Goal: Task Accomplishment & Management: Manage account settings

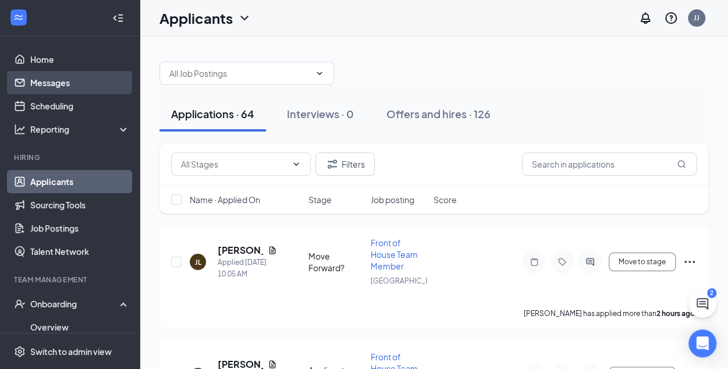
click at [55, 82] on link "Messages" at bounding box center [80, 82] width 100 height 23
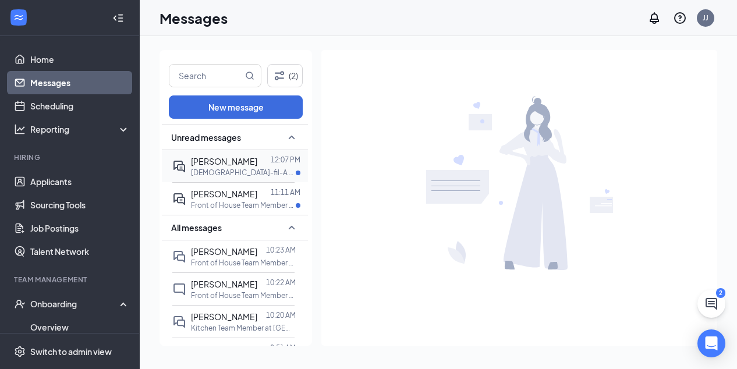
click at [240, 169] on p "[DEMOGRAPHIC_DATA]-fil-A Manager - FasTrak Program at [GEOGRAPHIC_DATA]" at bounding box center [243, 173] width 105 height 10
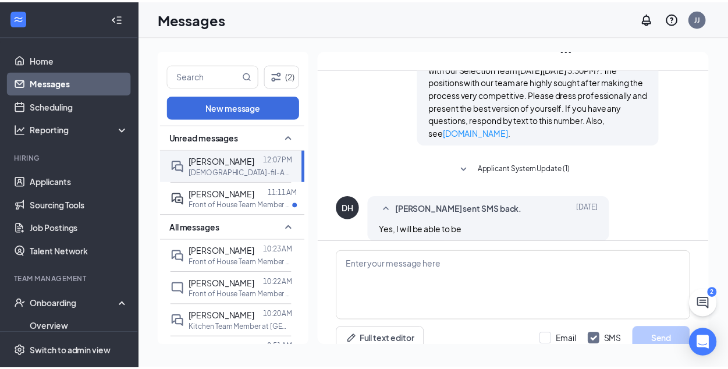
scroll to position [887, 0]
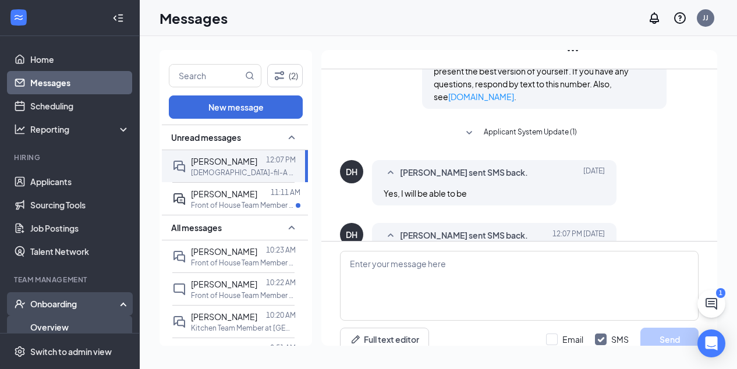
click at [61, 331] on link "Overview" at bounding box center [80, 327] width 100 height 23
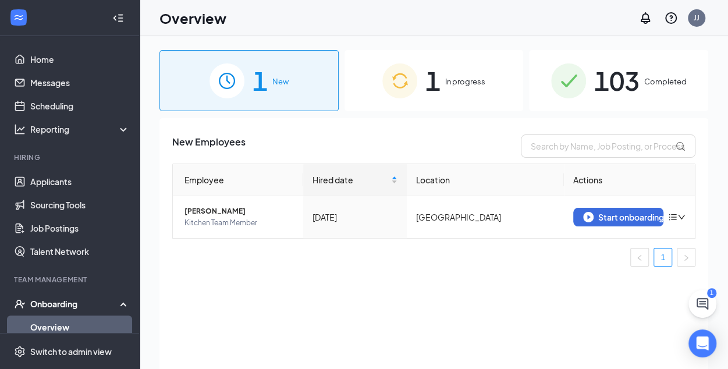
click at [468, 84] on span "In progress" at bounding box center [465, 82] width 40 height 12
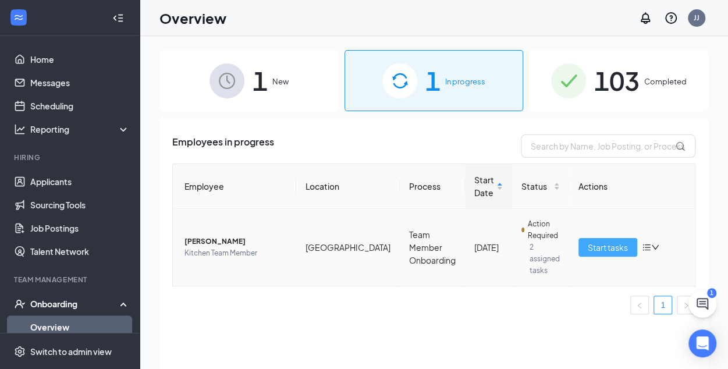
click at [596, 242] on span "Start tasks" at bounding box center [608, 247] width 40 height 13
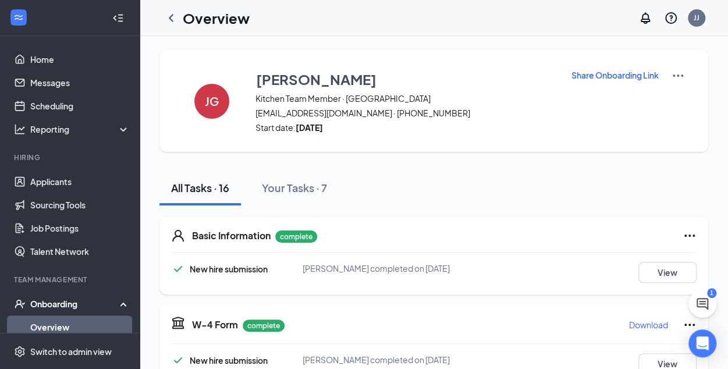
click at [63, 327] on link "Overview" at bounding box center [80, 327] width 100 height 23
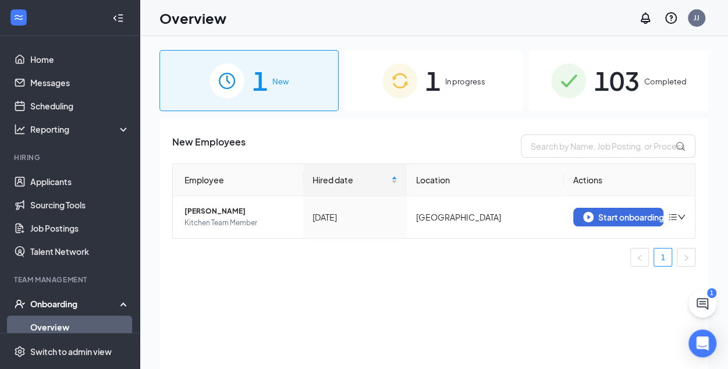
click at [467, 82] on span "In progress" at bounding box center [465, 82] width 40 height 12
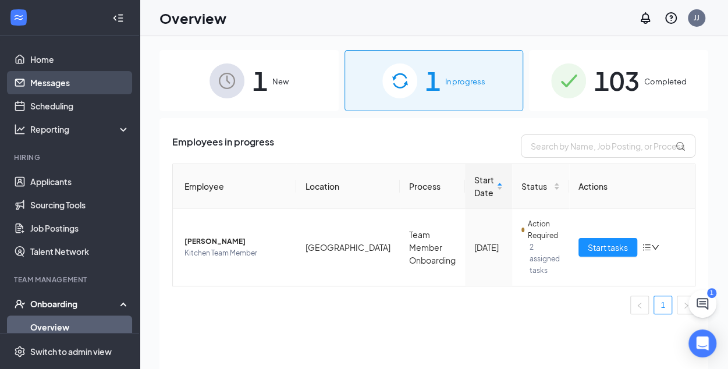
click at [45, 81] on link "Messages" at bounding box center [80, 82] width 100 height 23
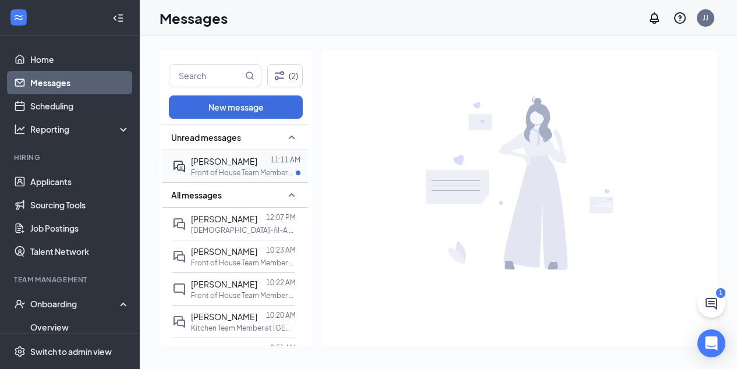
click at [231, 162] on span "[PERSON_NAME]" at bounding box center [224, 161] width 66 height 10
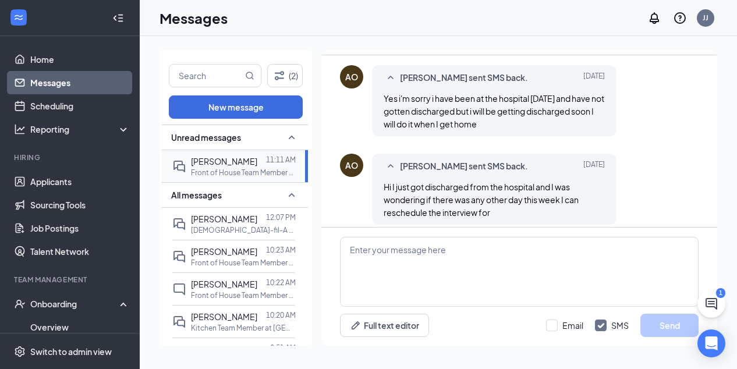
scroll to position [849, 0]
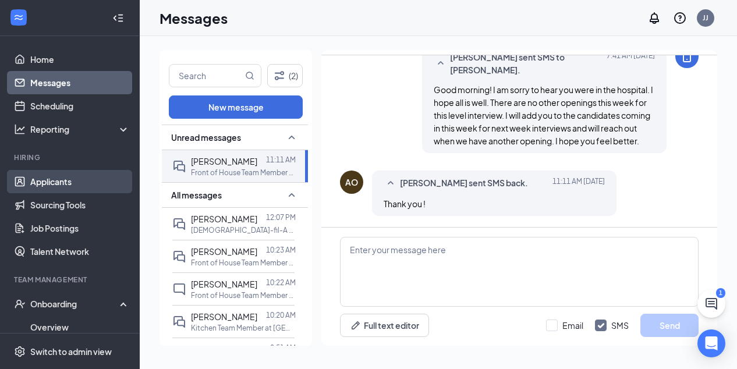
click at [55, 181] on link "Applicants" at bounding box center [80, 181] width 100 height 23
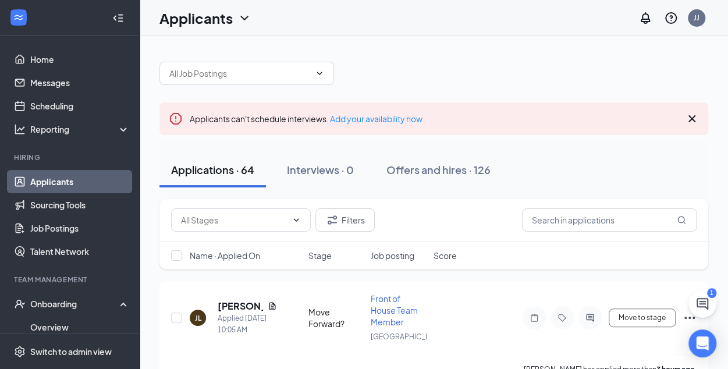
click at [692, 116] on icon "Cross" at bounding box center [692, 119] width 14 height 14
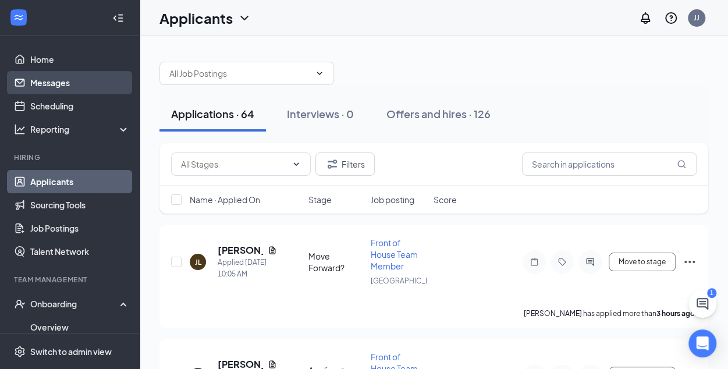
click at [56, 80] on link "Messages" at bounding box center [80, 82] width 100 height 23
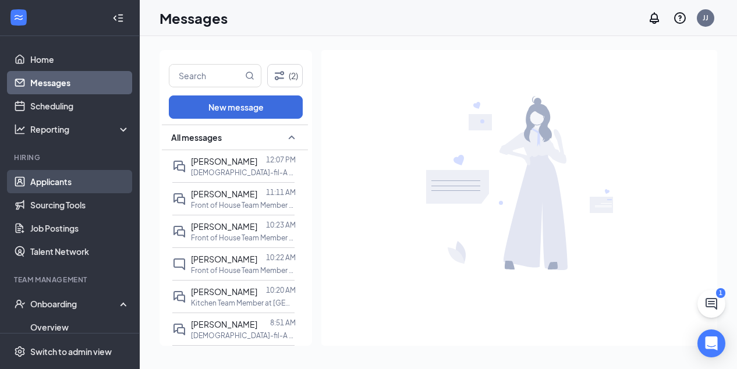
click at [54, 185] on link "Applicants" at bounding box center [80, 181] width 100 height 23
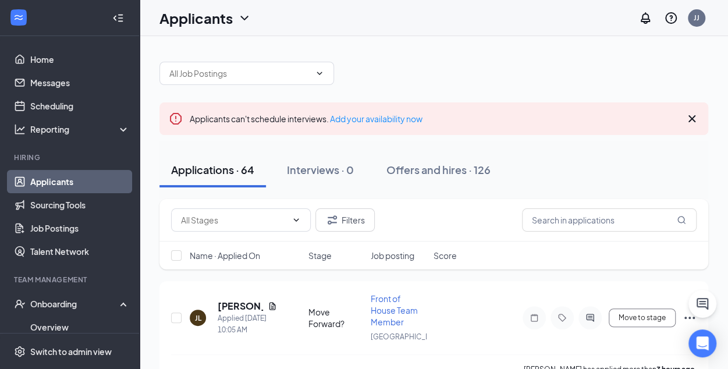
click at [688, 117] on icon "Cross" at bounding box center [692, 119] width 14 height 14
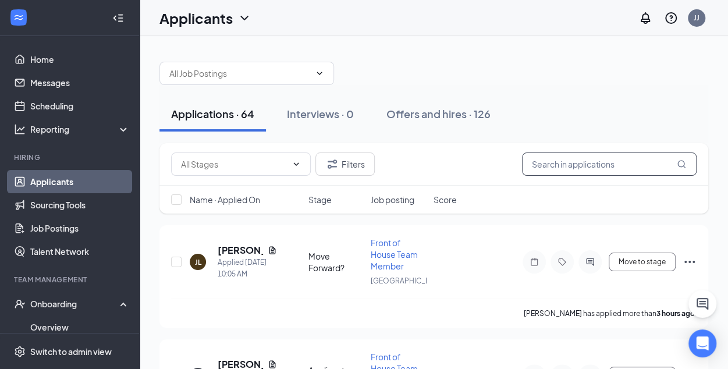
click at [544, 168] on input "text" at bounding box center [609, 164] width 175 height 23
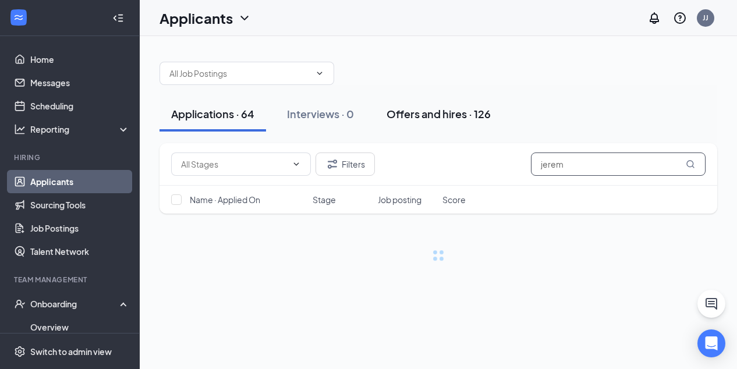
type input "jerem"
click at [429, 112] on div "Offers and hires · 126" at bounding box center [439, 114] width 104 height 15
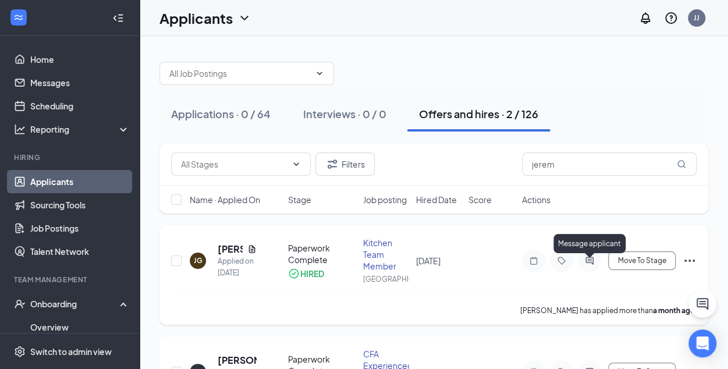
click at [589, 265] on icon "ActiveChat" at bounding box center [590, 260] width 14 height 9
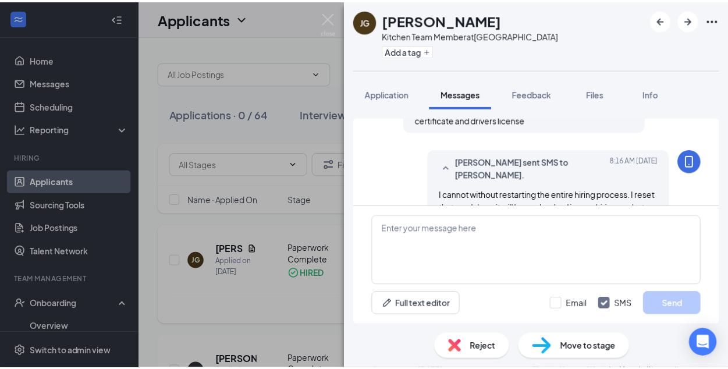
scroll to position [1119, 0]
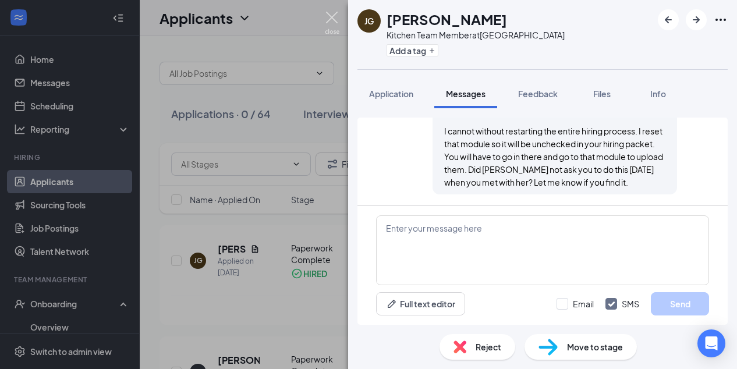
click at [331, 17] on img at bounding box center [332, 23] width 15 height 23
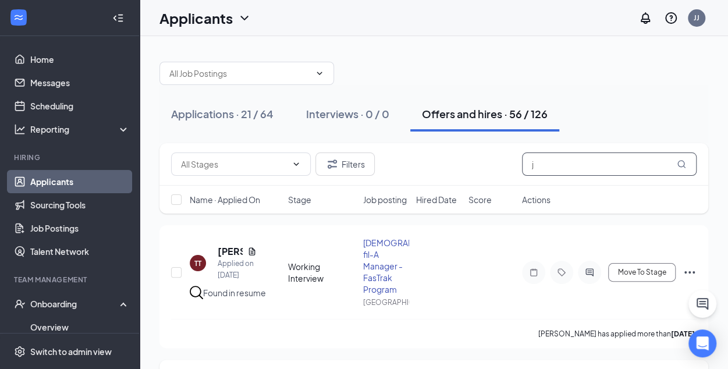
type input "j"
